Goal: Navigation & Orientation: Find specific page/section

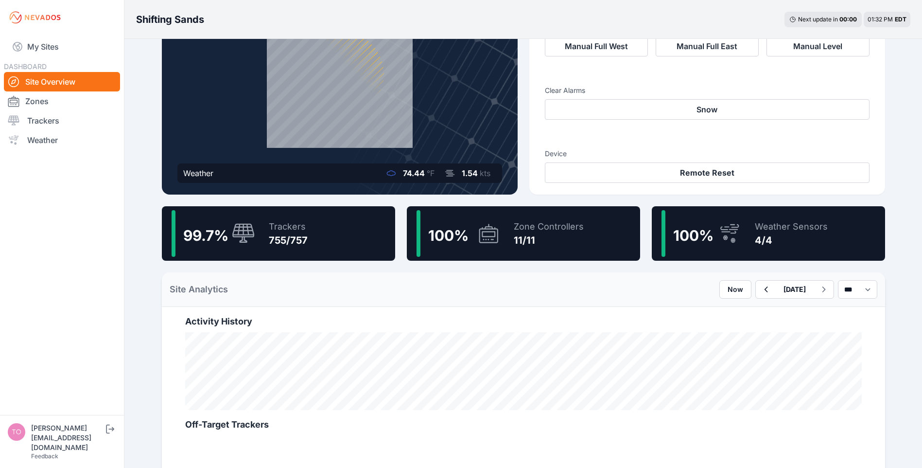
scroll to position [97, 0]
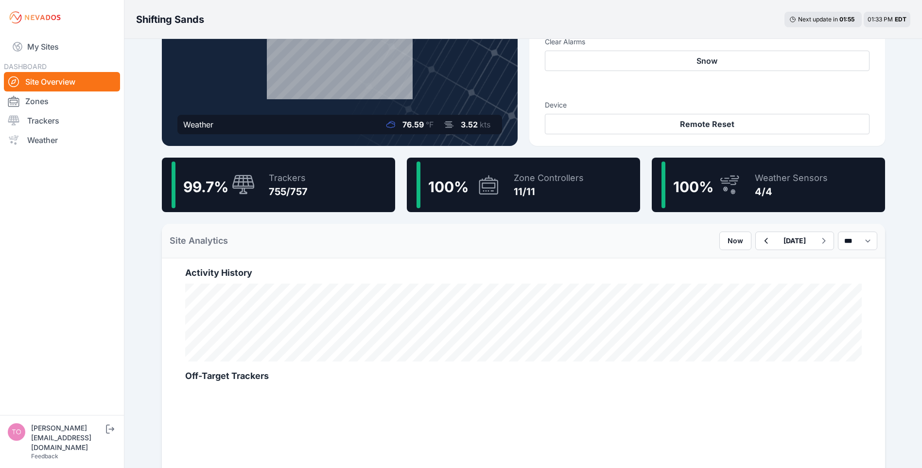
click at [267, 186] on div "Trackers 755/757" at bounding box center [283, 184] width 49 height 47
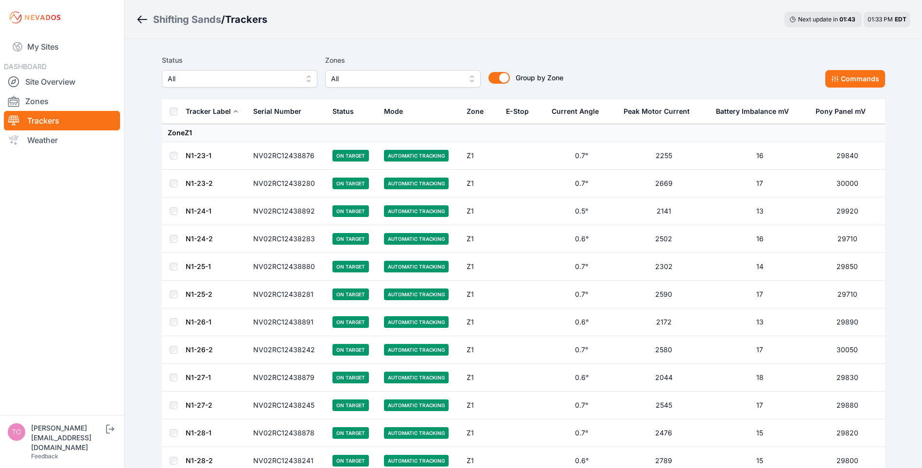
click at [671, 63] on div "Status All Zones All Group by Zone Group by Zone Commands" at bounding box center [523, 70] width 723 height 33
click at [55, 97] on link "Zones" at bounding box center [62, 100] width 116 height 19
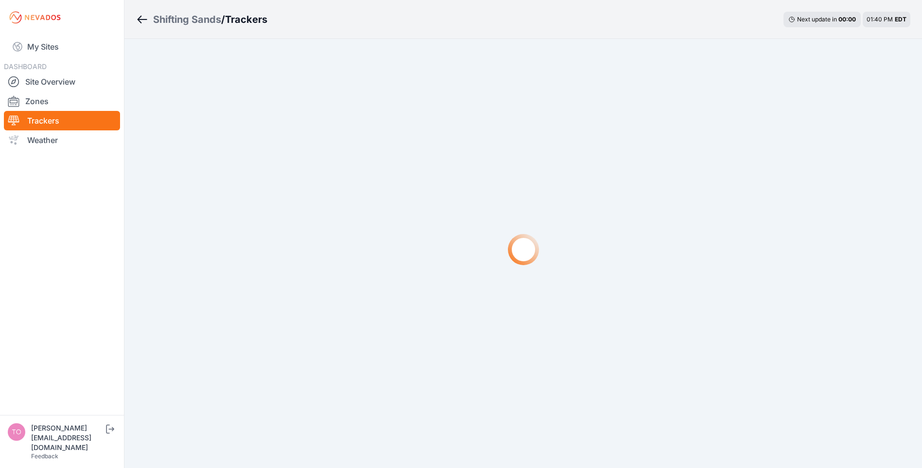
click at [46, 84] on link "Site Overview" at bounding box center [62, 81] width 116 height 19
